Goal: Task Accomplishment & Management: Complete application form

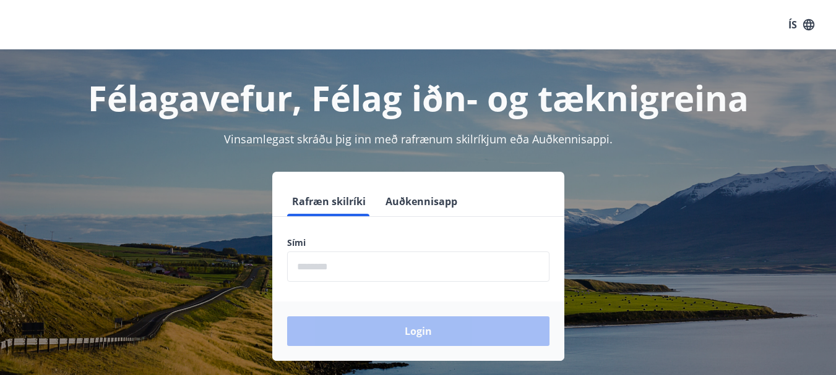
click at [366, 260] on input "phone" at bounding box center [418, 267] width 262 height 30
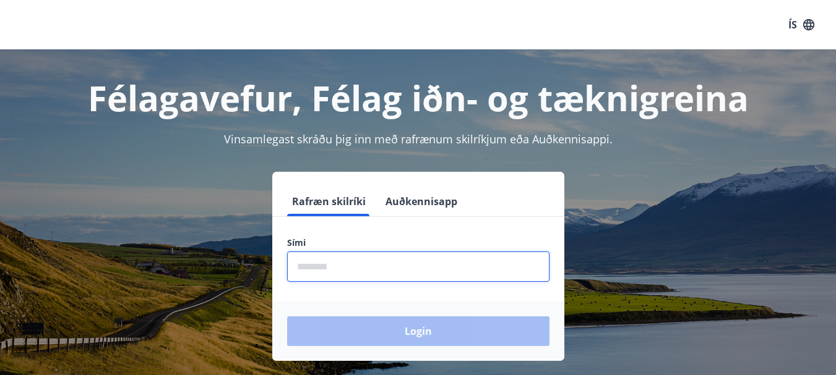
type input "********"
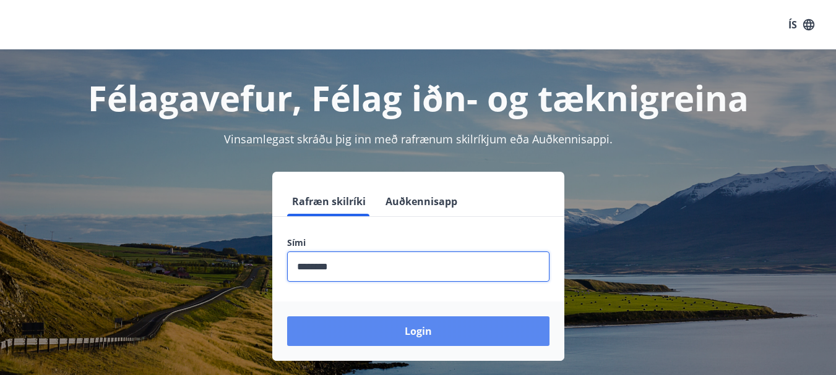
click at [345, 327] on button "Login" at bounding box center [418, 332] width 262 height 30
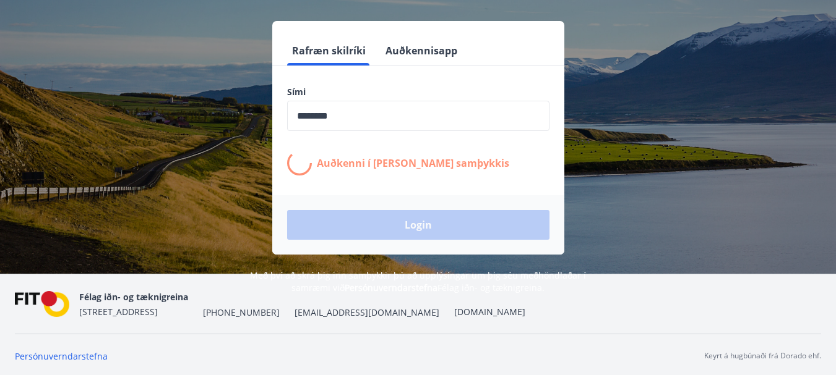
scroll to position [153, 0]
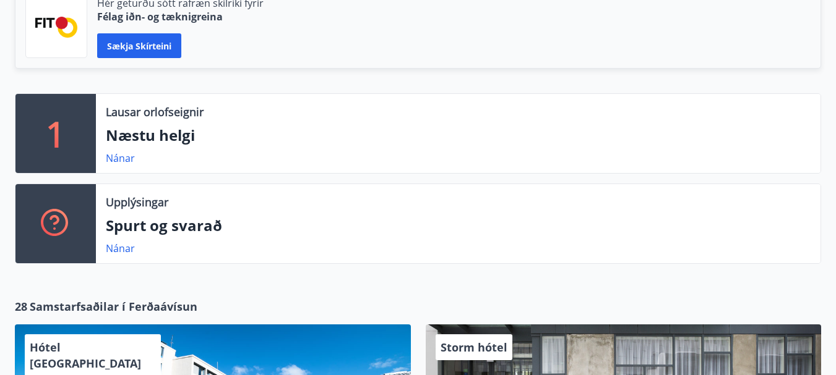
scroll to position [341, 0]
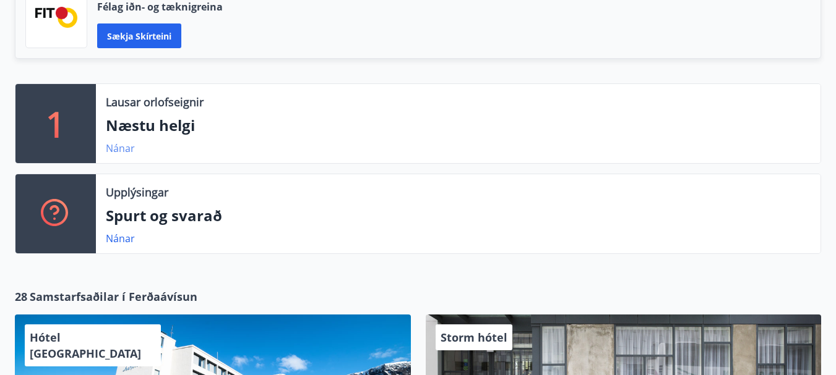
click at [125, 147] on link "Nánar" at bounding box center [120, 149] width 29 height 14
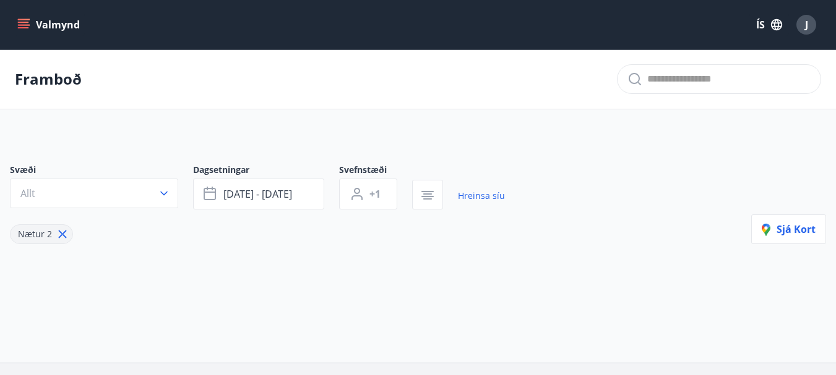
type input "*"
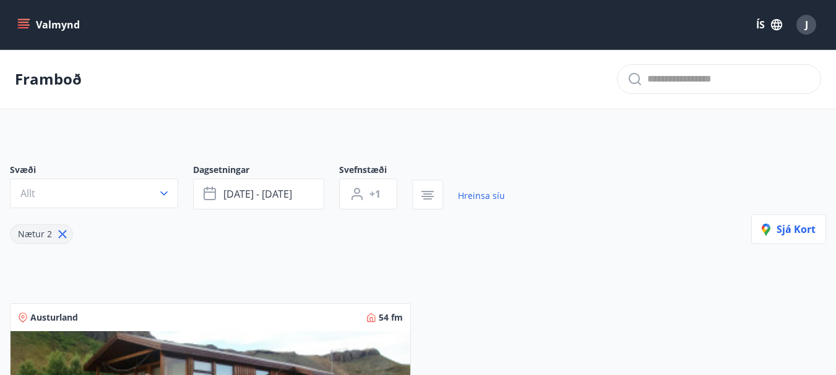
click at [22, 17] on button "Valmynd" at bounding box center [50, 25] width 70 height 22
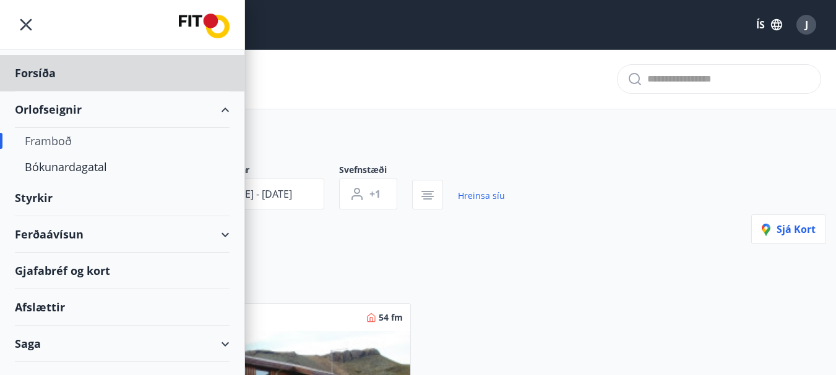
click at [65, 92] on div "Styrkir" at bounding box center [122, 73] width 215 height 36
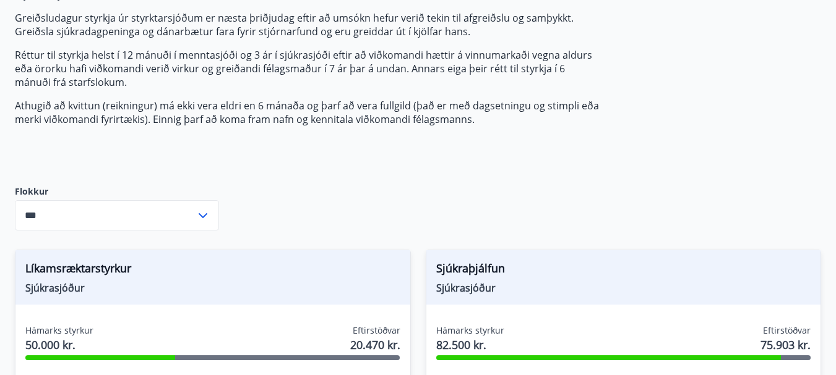
scroll to position [169, 0]
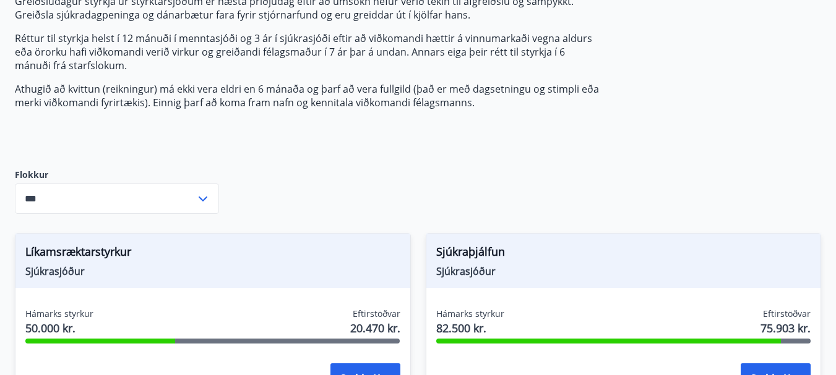
click at [205, 197] on icon at bounding box center [202, 199] width 15 height 15
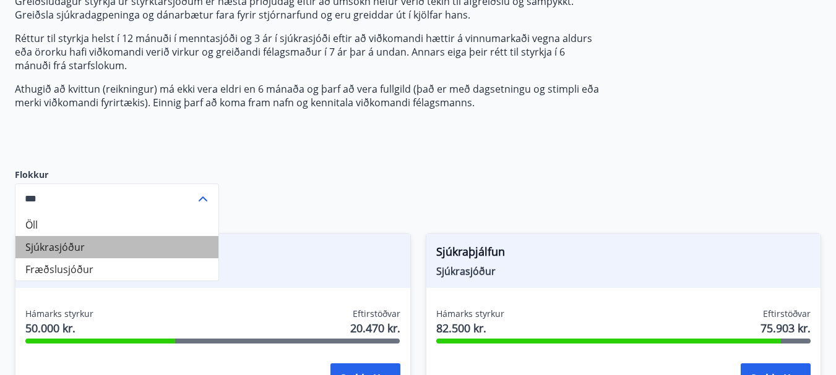
click at [118, 247] on li "Sjúkrasjóður" at bounding box center [116, 247] width 203 height 22
type input "**********"
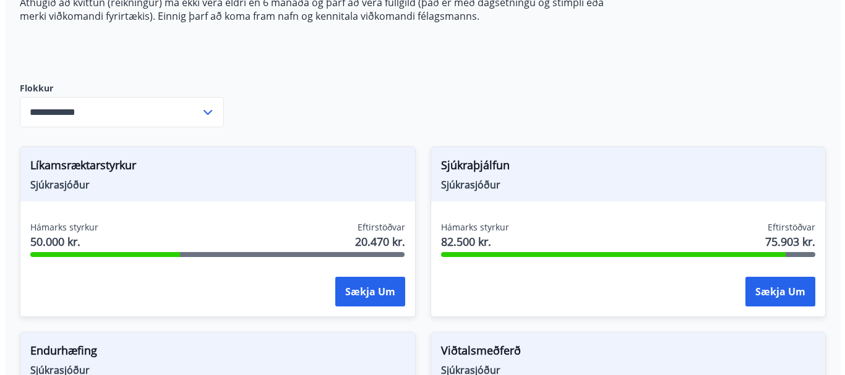
scroll to position [261, 0]
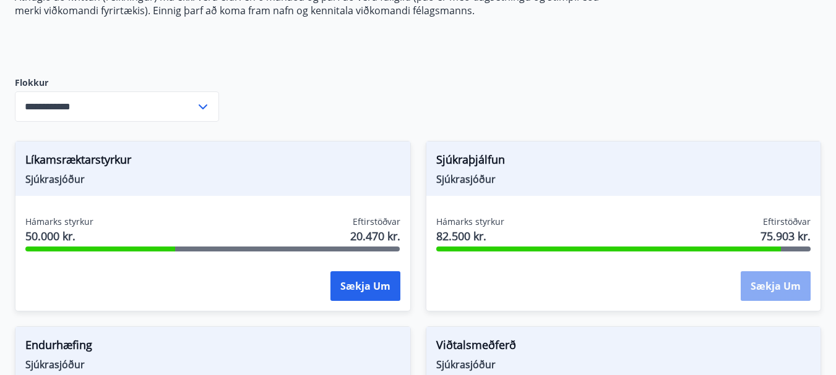
click at [765, 291] on button "Sækja um" at bounding box center [775, 287] width 70 height 30
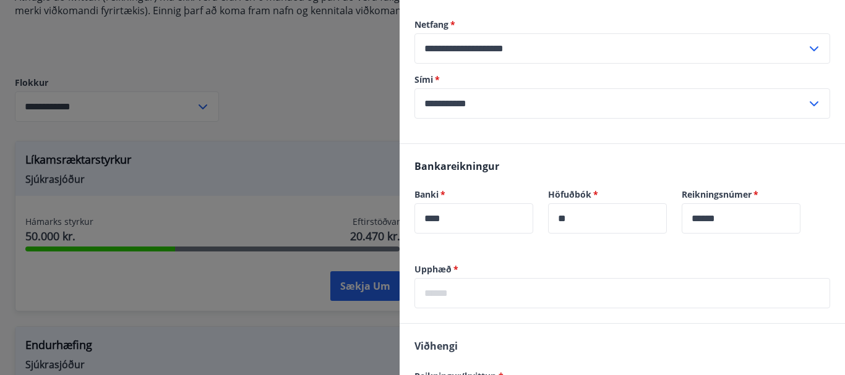
scroll to position [286, 0]
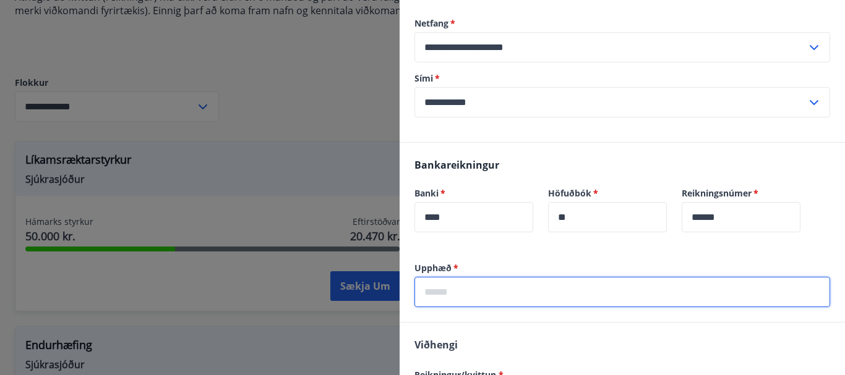
click at [463, 297] on input "text" at bounding box center [622, 292] width 416 height 30
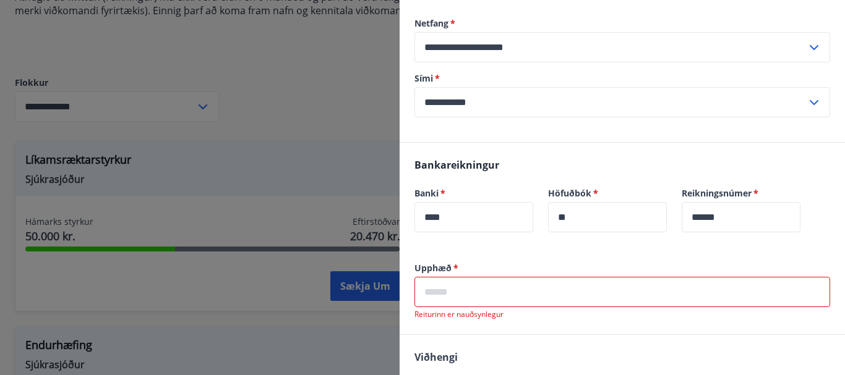
click at [468, 283] on input "text" at bounding box center [622, 292] width 416 height 30
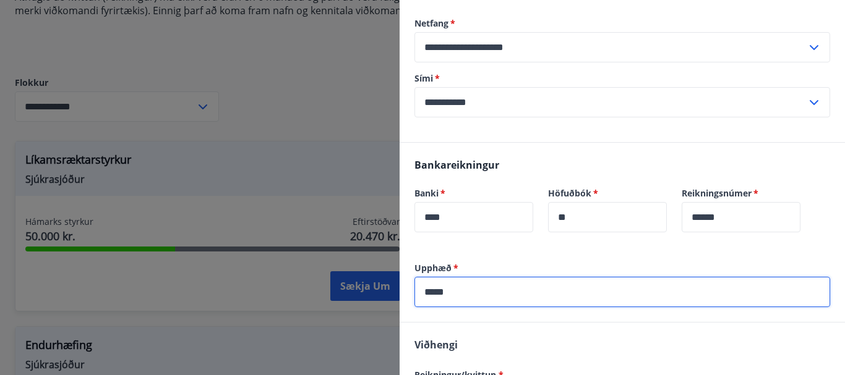
type input "*****"
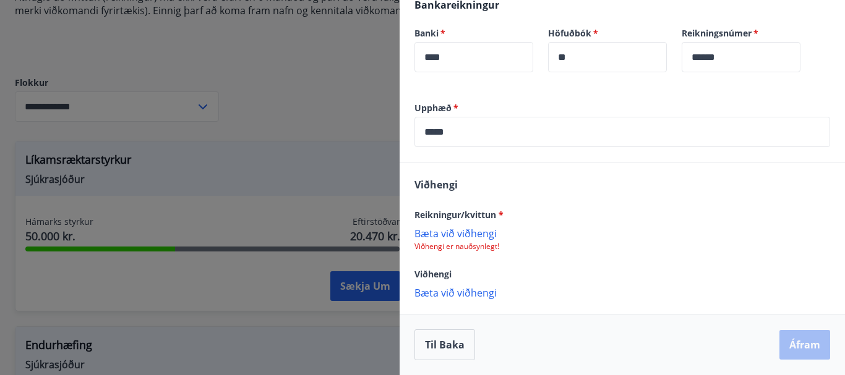
click at [457, 299] on p "Bæta við viðhengi" at bounding box center [622, 292] width 416 height 12
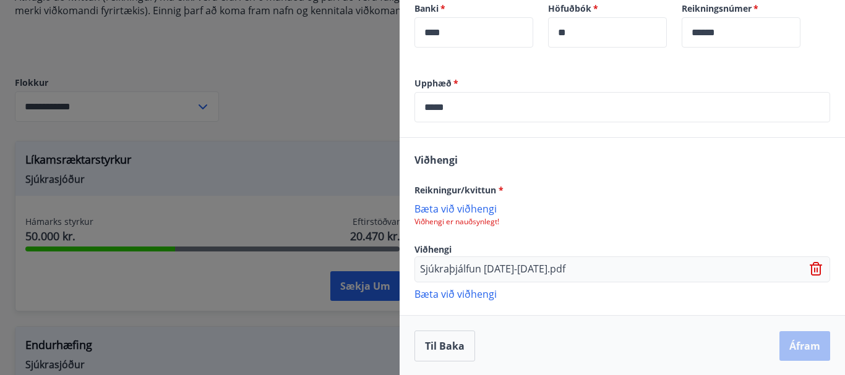
scroll to position [473, 0]
click at [588, 260] on div "Sjúkraþjálfun [DATE]-[DATE].pdf" at bounding box center [622, 268] width 416 height 26
click at [565, 265] on p "Sjúkraþjálfun [DATE]-[DATE].pdf" at bounding box center [492, 268] width 145 height 15
click at [470, 210] on p "Bæta við viðhengi" at bounding box center [622, 207] width 416 height 12
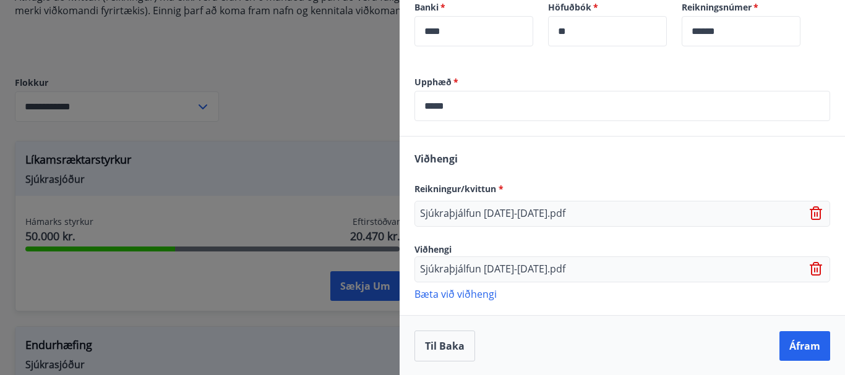
click at [810, 274] on icon at bounding box center [816, 269] width 12 height 14
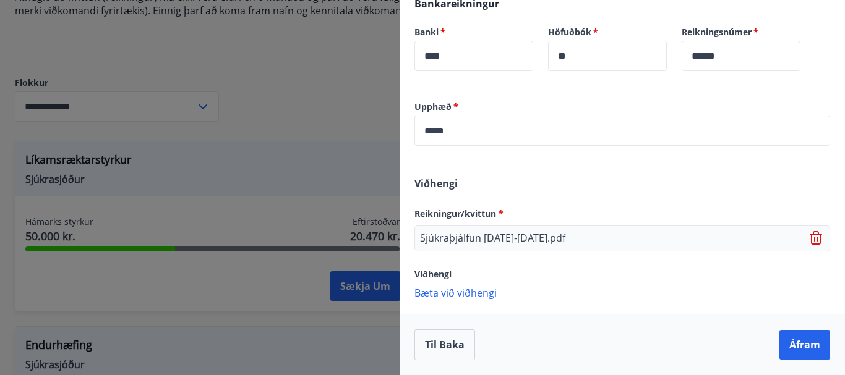
scroll to position [448, 0]
click at [796, 342] on button "Áfram" at bounding box center [804, 345] width 51 height 30
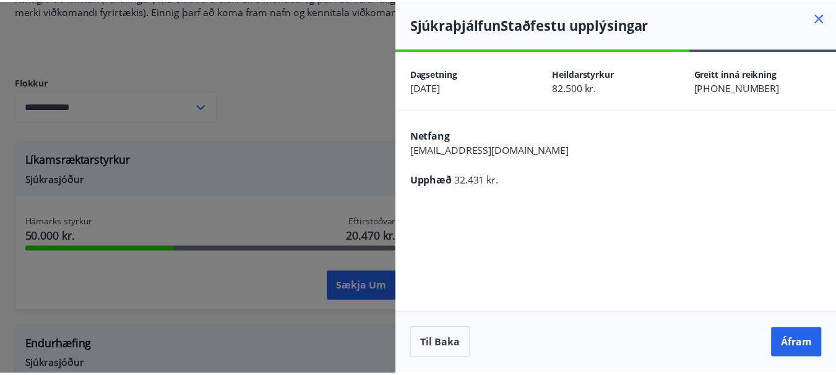
scroll to position [0, 0]
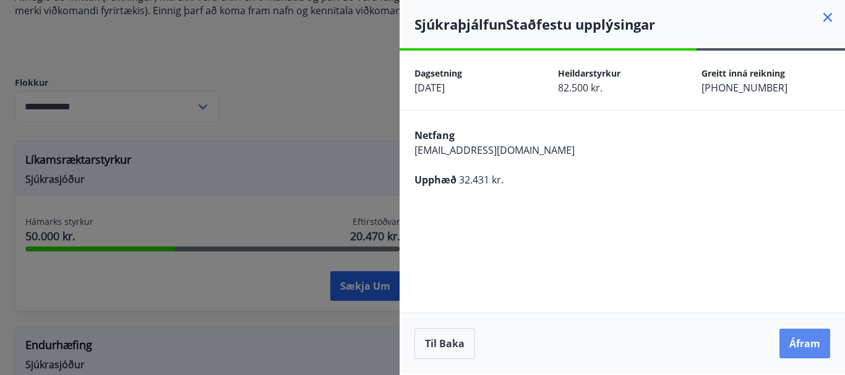
click at [798, 341] on button "Áfram" at bounding box center [804, 344] width 51 height 30
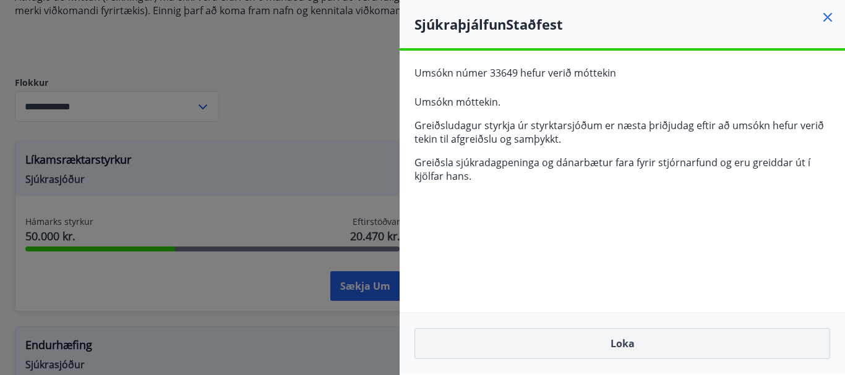
click at [624, 344] on button "Loka" at bounding box center [622, 343] width 416 height 31
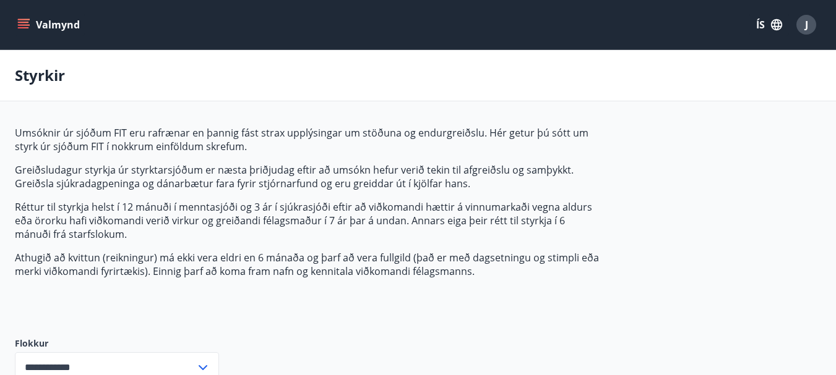
click at [24, 20] on icon "menu" at bounding box center [25, 19] width 14 height 1
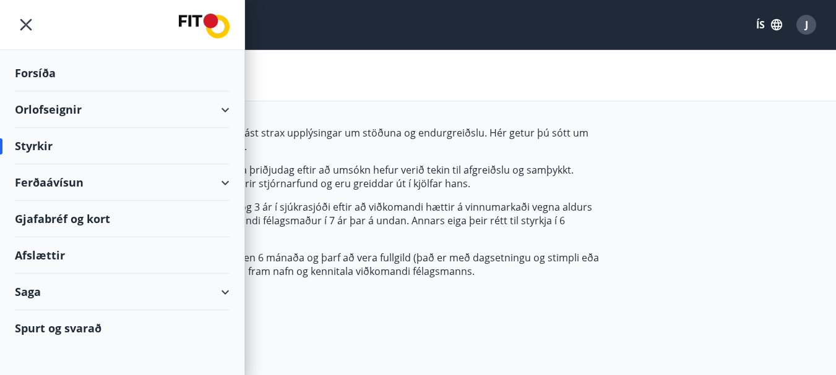
click at [67, 106] on div "Orlofseignir" at bounding box center [122, 110] width 215 height 36
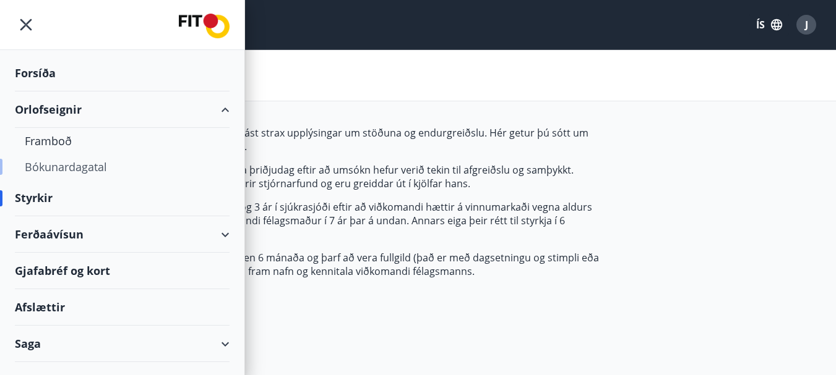
click at [85, 166] on div "Bókunardagatal" at bounding box center [122, 167] width 195 height 26
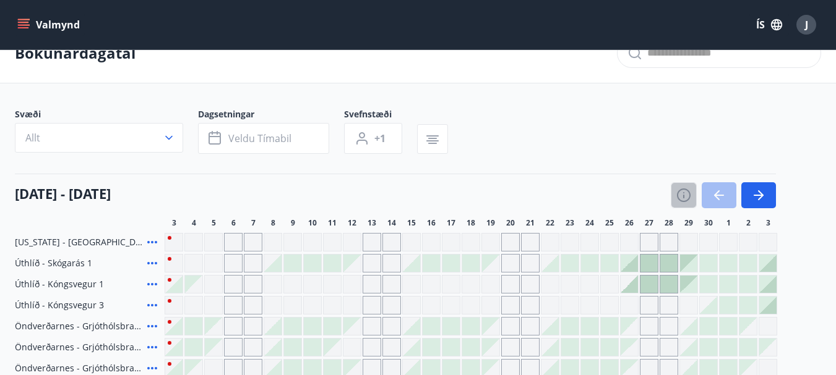
click at [682, 195] on icon "button" at bounding box center [683, 195] width 15 height 15
click at [682, 195] on div "Skýringar á dagsetningum Upptekið Dagleiga Fast tímabil Opnar umsóknir Umsókn í…" at bounding box center [418, 187] width 836 height 375
click at [687, 106] on div "Skýringar á dagsetningum Upptekið Dagleiga Fast tímabil Opnar umsóknir Umsókn í…" at bounding box center [418, 187] width 836 height 375
click at [554, 195] on div "Upptekið Dagleiga Fast tímabil Opnar umsóknir Umsókn í vinnslu Umsóknarfrestur …" at bounding box center [417, 186] width 325 height 234
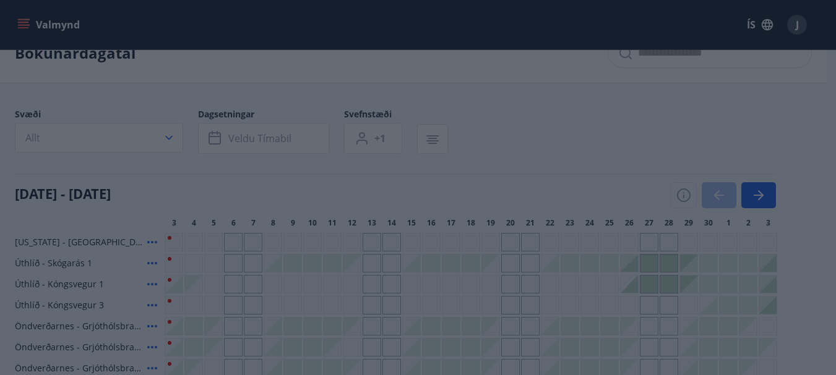
scroll to position [120, 0]
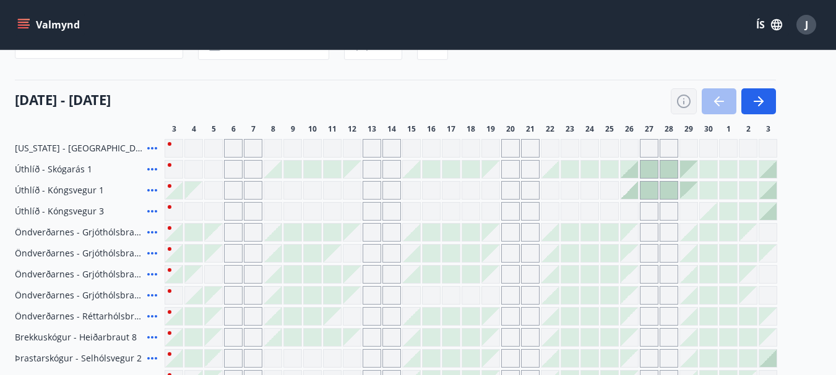
click at [683, 101] on icon "button" at bounding box center [683, 101] width 15 height 15
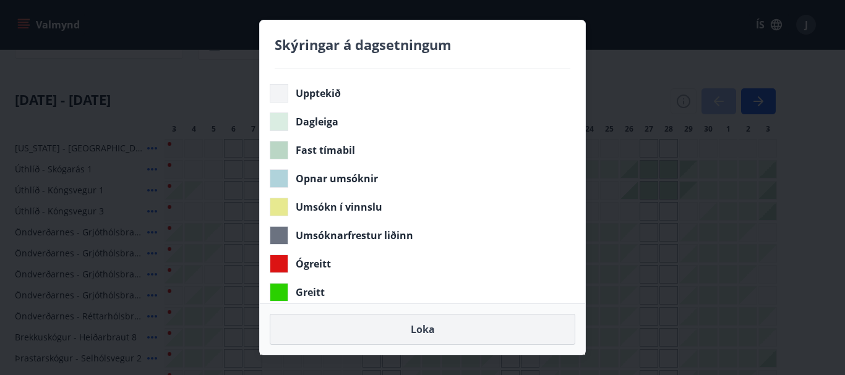
click at [432, 340] on button "Loka" at bounding box center [423, 329] width 306 height 31
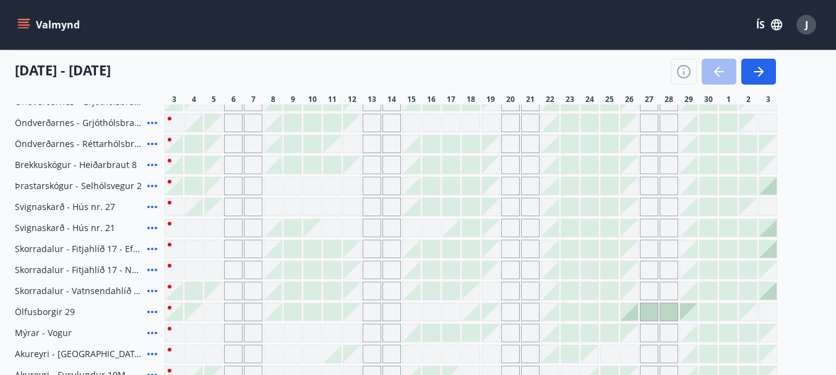
scroll to position [308, 0]
